Goal: Task Accomplishment & Management: Use online tool/utility

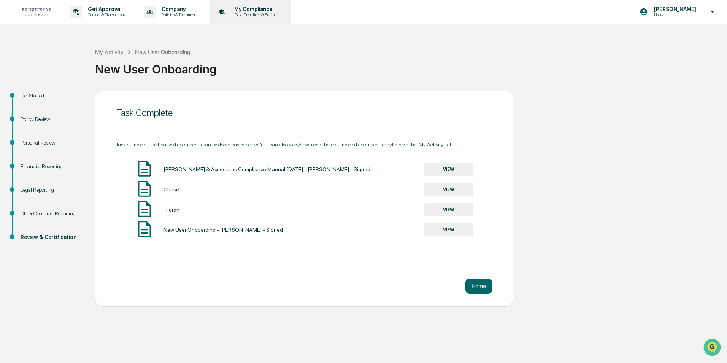
click at [259, 10] on p "My Compliance" at bounding box center [255, 9] width 54 height 6
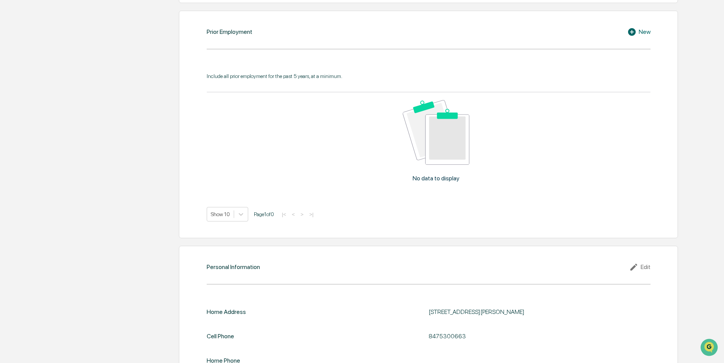
scroll to position [575, 0]
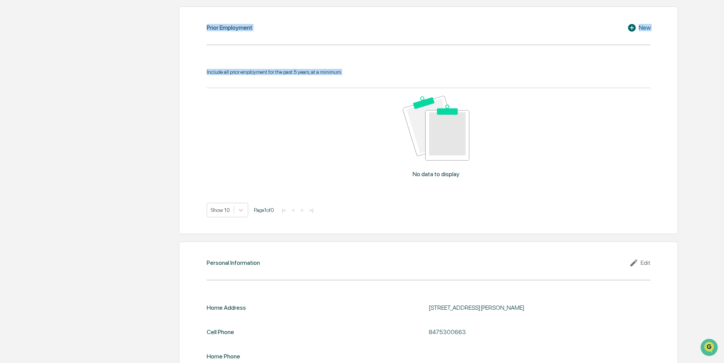
drag, startPoint x: 725, startPoint y: 340, endPoint x: 698, endPoint y: 56, distance: 285.1
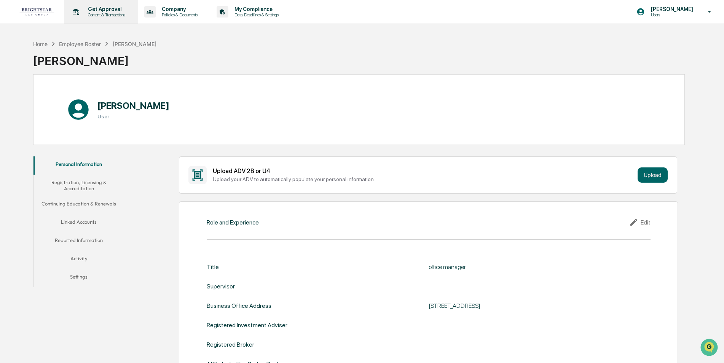
click at [107, 11] on p "Get Approval" at bounding box center [105, 9] width 47 height 6
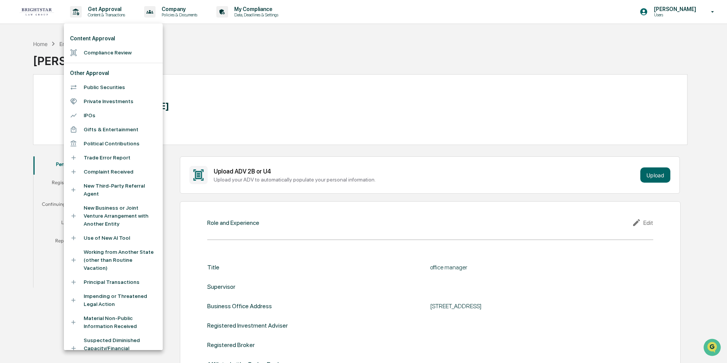
click at [178, 15] on div at bounding box center [363, 181] width 727 height 363
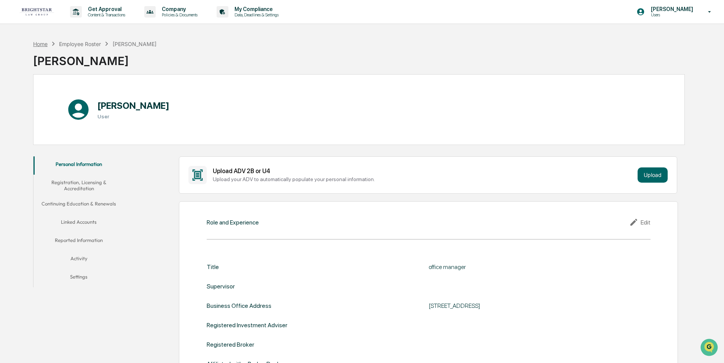
click at [43, 42] on div "Home" at bounding box center [40, 44] width 14 height 6
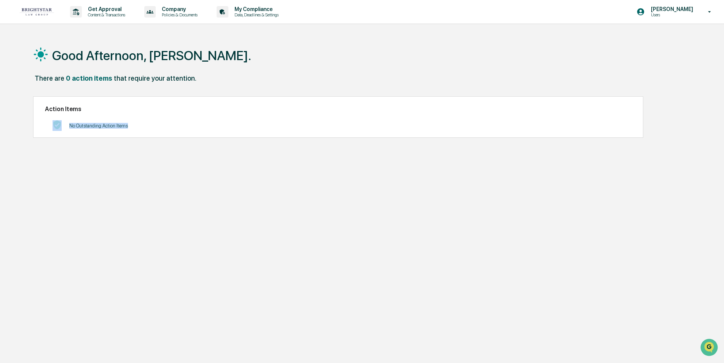
drag, startPoint x: 138, startPoint y: 107, endPoint x: 361, endPoint y: 131, distance: 223.8
drag, startPoint x: 361, startPoint y: 131, endPoint x: 597, endPoint y: 180, distance: 240.8
click at [597, 181] on div "Good Afternoon, [PERSON_NAME]. There are 0 action items that require your atten…" at bounding box center [359, 217] width 674 height 363
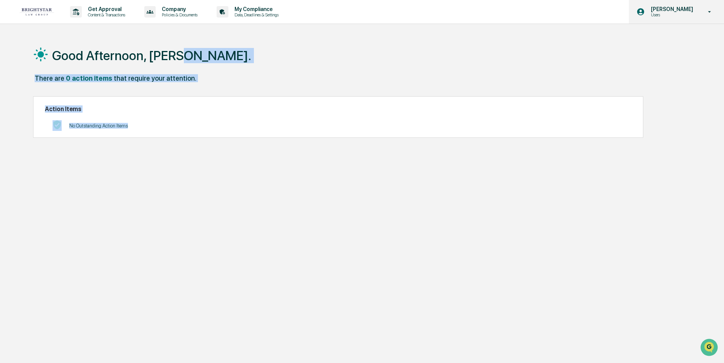
drag, startPoint x: 708, startPoint y: 50, endPoint x: 718, endPoint y: 15, distance: 36.6
click at [718, 15] on div "Get Approval Content & Transactions Company Policies & Documents My Compliance …" at bounding box center [362, 199] width 724 height 399
